Goal: Information Seeking & Learning: Learn about a topic

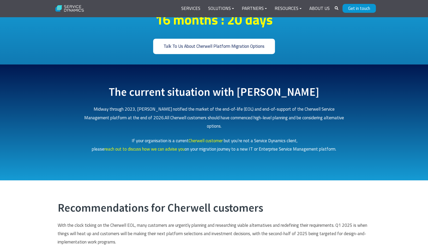
scroll to position [175, 0]
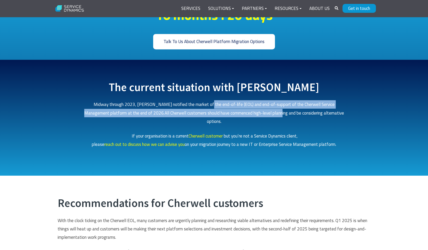
drag, startPoint x: 190, startPoint y: 103, endPoint x: 252, endPoint y: 109, distance: 61.8
click at [252, 109] on p "Midway through 2023, [PERSON_NAME] notified the market of the end-of-life (EOL)…" at bounding box center [214, 112] width 261 height 25
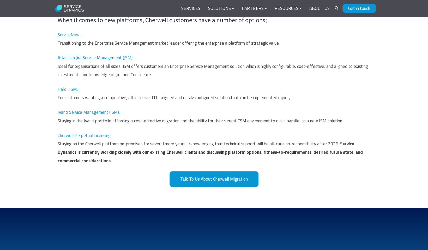
scroll to position [408, 0]
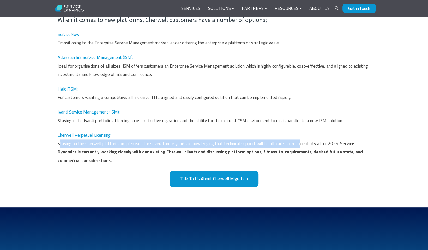
drag, startPoint x: 59, startPoint y: 135, endPoint x: 303, endPoint y: 134, distance: 244.3
click at [303, 140] on span "Staying on the Cherwell platform on-premises for several more years acknowledgi…" at bounding box center [200, 143] width 285 height 7
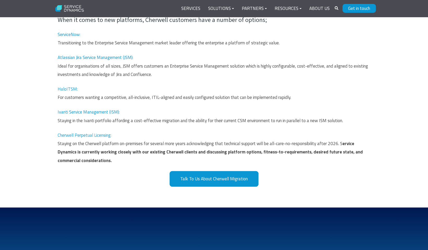
click at [90, 132] on span "Cherwell Perpetual Licensing:" at bounding box center [85, 135] width 54 height 7
drag, startPoint x: 57, startPoint y: 126, endPoint x: 111, endPoint y: 127, distance: 54.0
click at [111, 127] on div "Recommendations for Cherwell customers With the clock ticking on the Cherwell E…" at bounding box center [214, 75] width 324 height 223
copy span "Cherwell Perpetual Licensing"
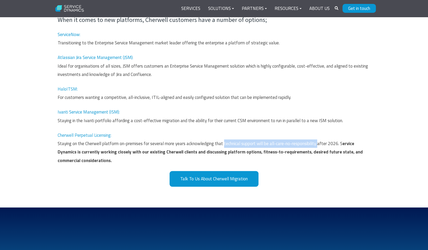
drag, startPoint x: 224, startPoint y: 135, endPoint x: 319, endPoint y: 134, distance: 95.3
click at [319, 140] on span "Staying on the Cherwell platform on-premises for several more years acknowledgi…" at bounding box center [200, 143] width 285 height 7
copy span "technical support will be all-care-no-responsibility"
